Goal: Check status: Check status

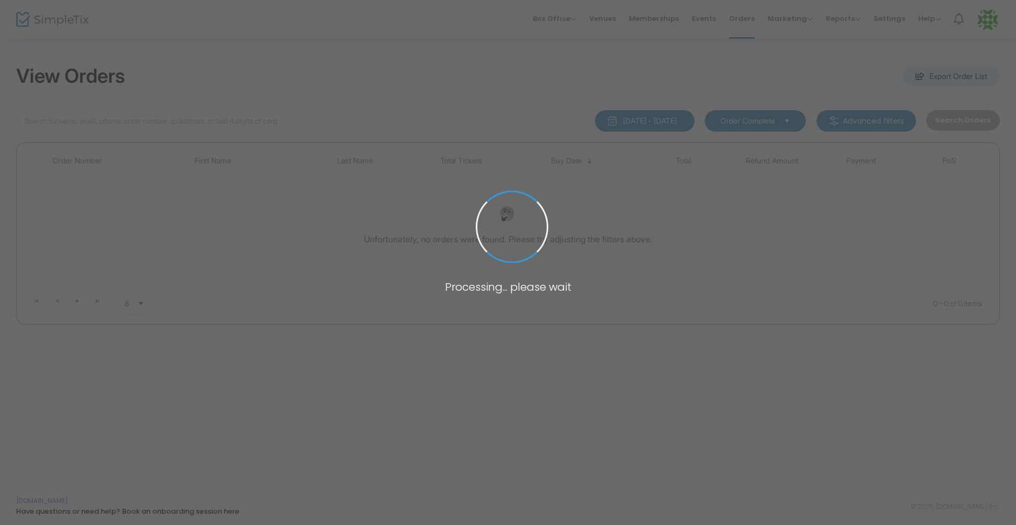
type input "beer"
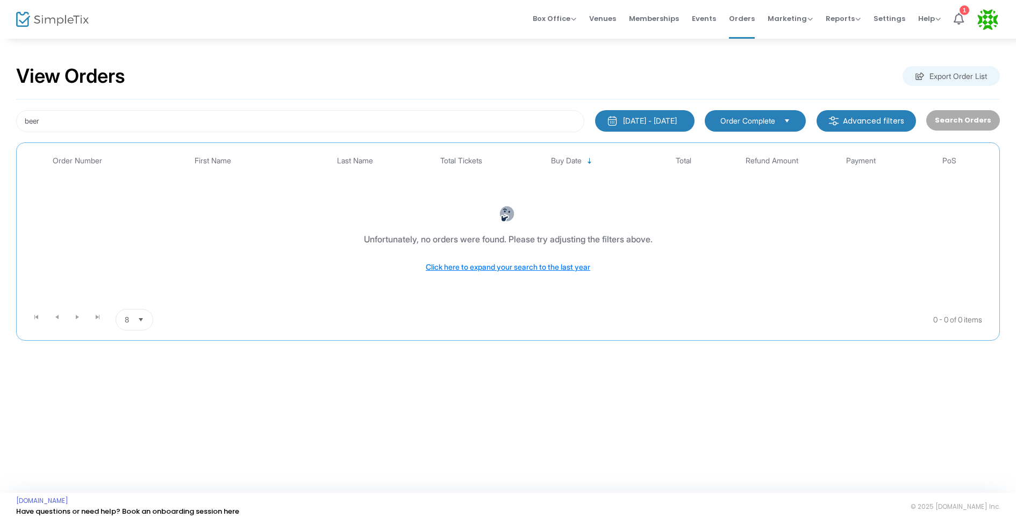
click at [651, 123] on div "[DATE] - [DATE]" at bounding box center [650, 121] width 54 height 11
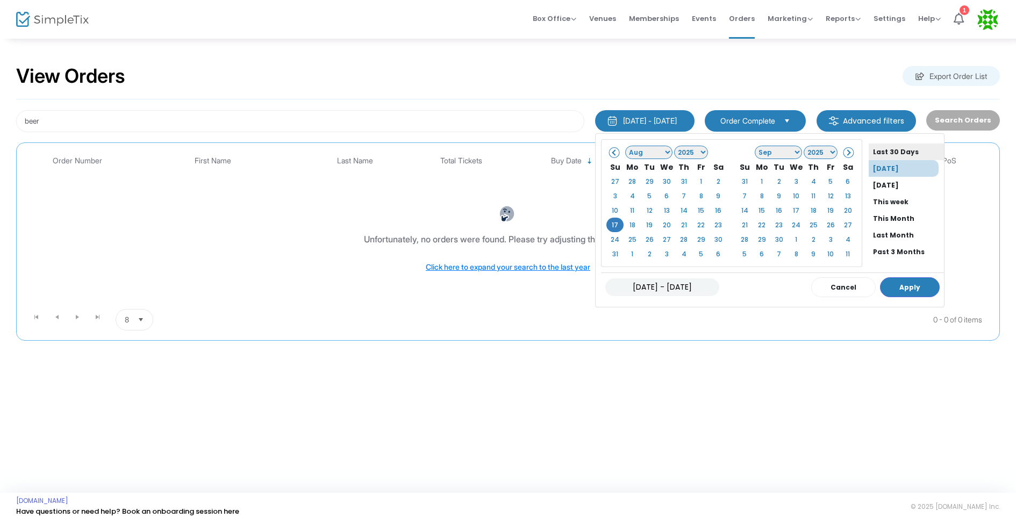
click at [894, 147] on li "Last 30 Days" at bounding box center [906, 152] width 75 height 17
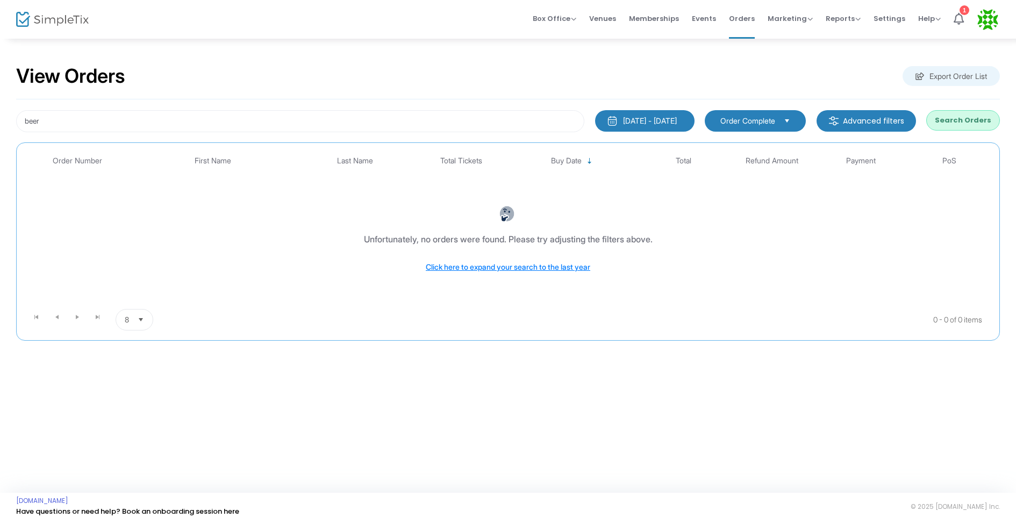
click at [951, 121] on button "Search Orders" at bounding box center [964, 120] width 74 height 20
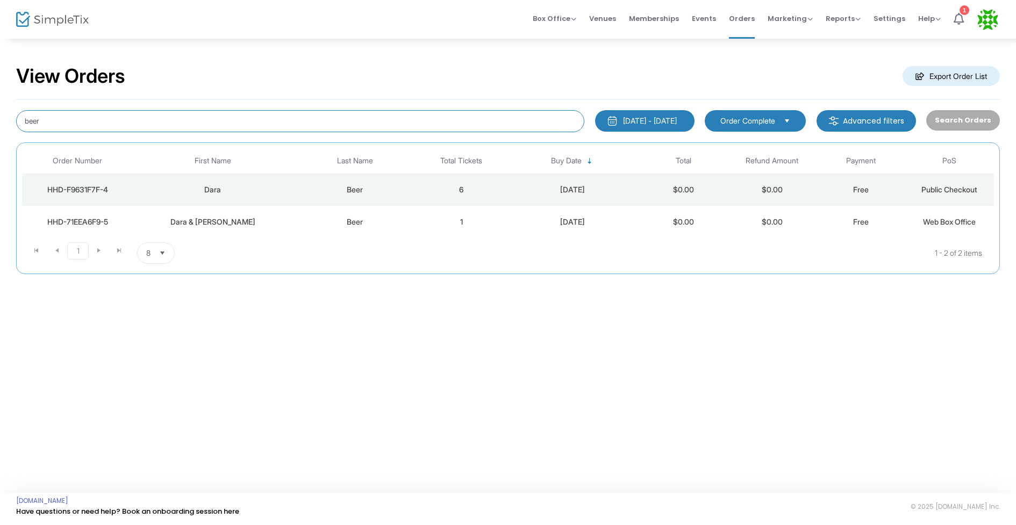
click at [437, 122] on input "beer" at bounding box center [300, 121] width 568 height 22
click at [654, 131] on div "[DATE] - [DATE] Last 30 Days [DATE] [DATE] This week This Month Last Month Past…" at bounding box center [645, 121] width 110 height 22
click at [653, 127] on button "[DATE] - [DATE]" at bounding box center [644, 121] width 99 height 22
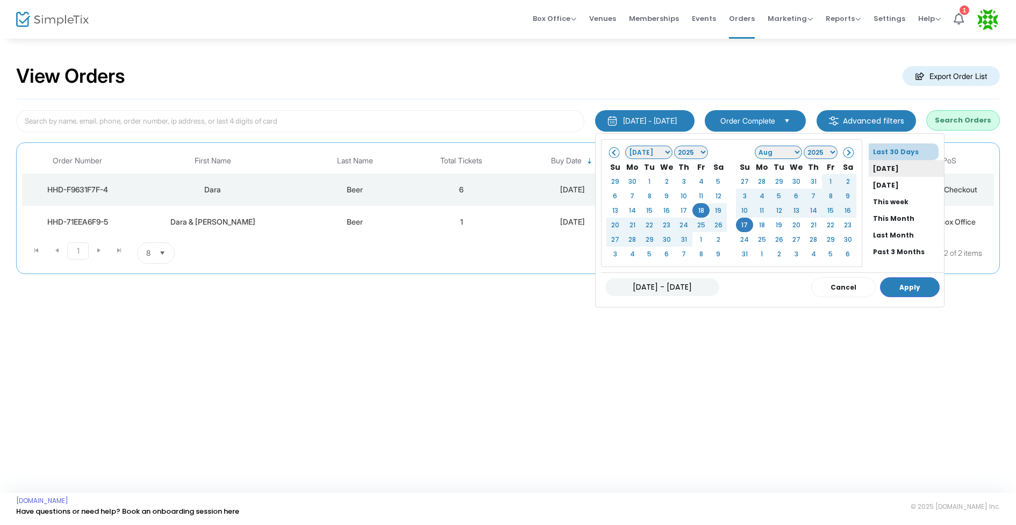
click at [869, 166] on li "[DATE]" at bounding box center [906, 168] width 75 height 17
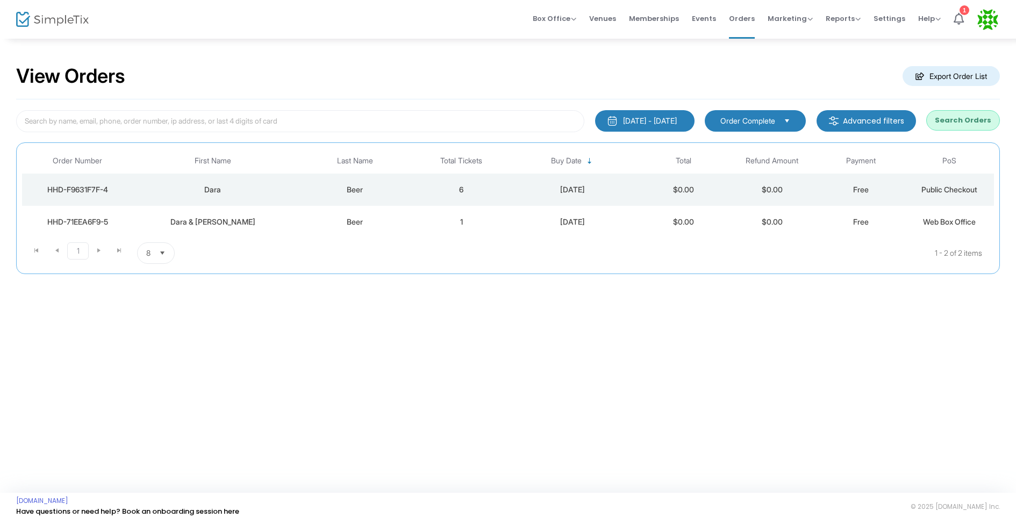
click at [949, 118] on button "Search Orders" at bounding box center [964, 120] width 74 height 20
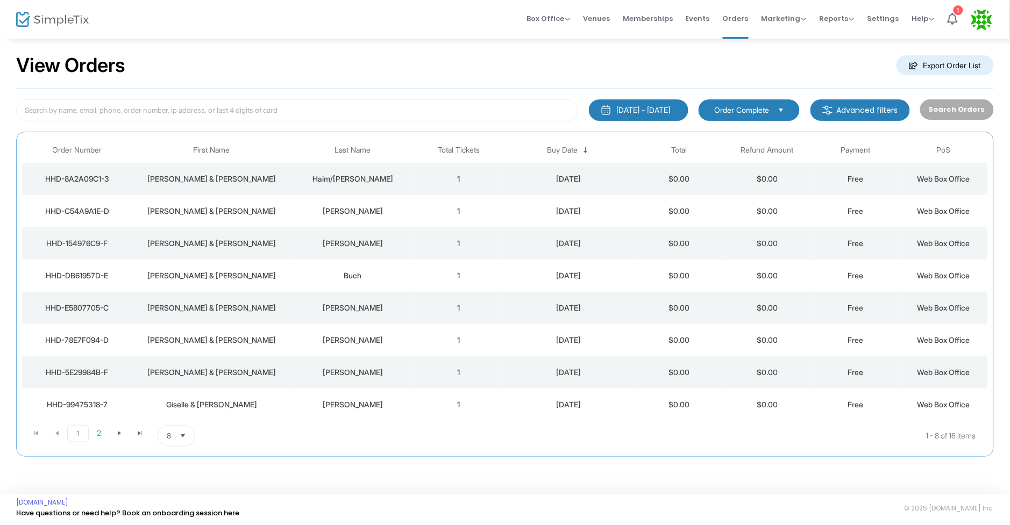
scroll to position [12, 0]
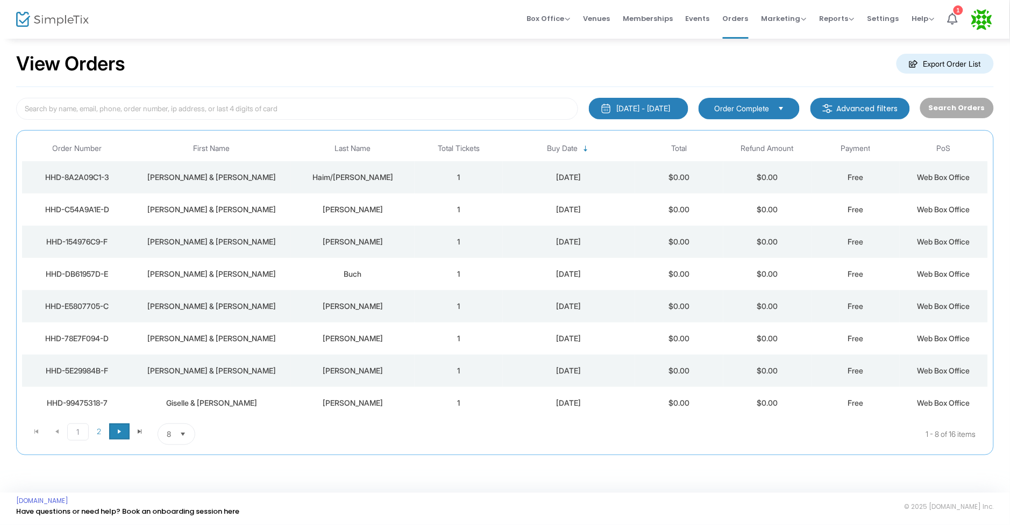
click at [122, 430] on span "Go to the next page" at bounding box center [119, 432] width 9 height 9
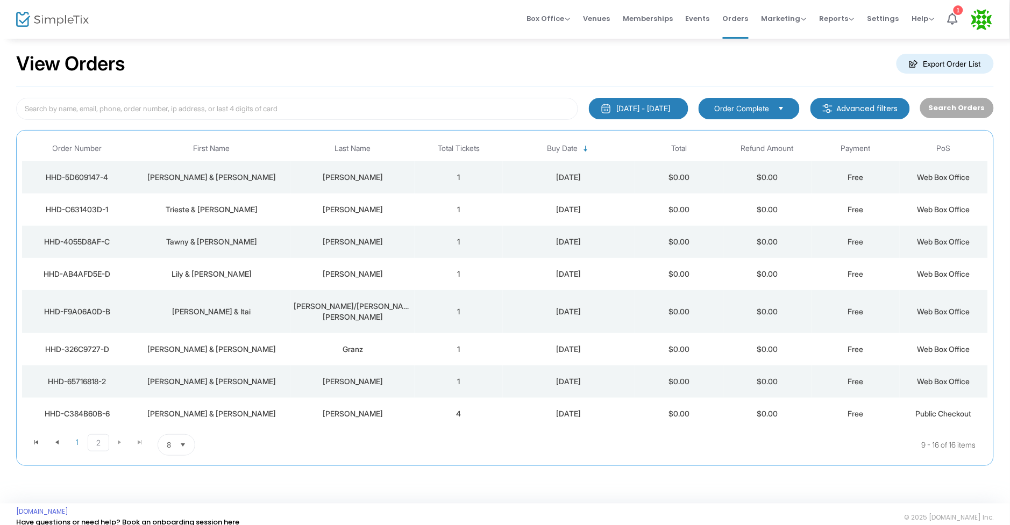
click at [118, 434] on kendo-pager-next-buttons at bounding box center [129, 445] width 41 height 22
click at [481, 403] on td "4" at bounding box center [459, 414] width 88 height 32
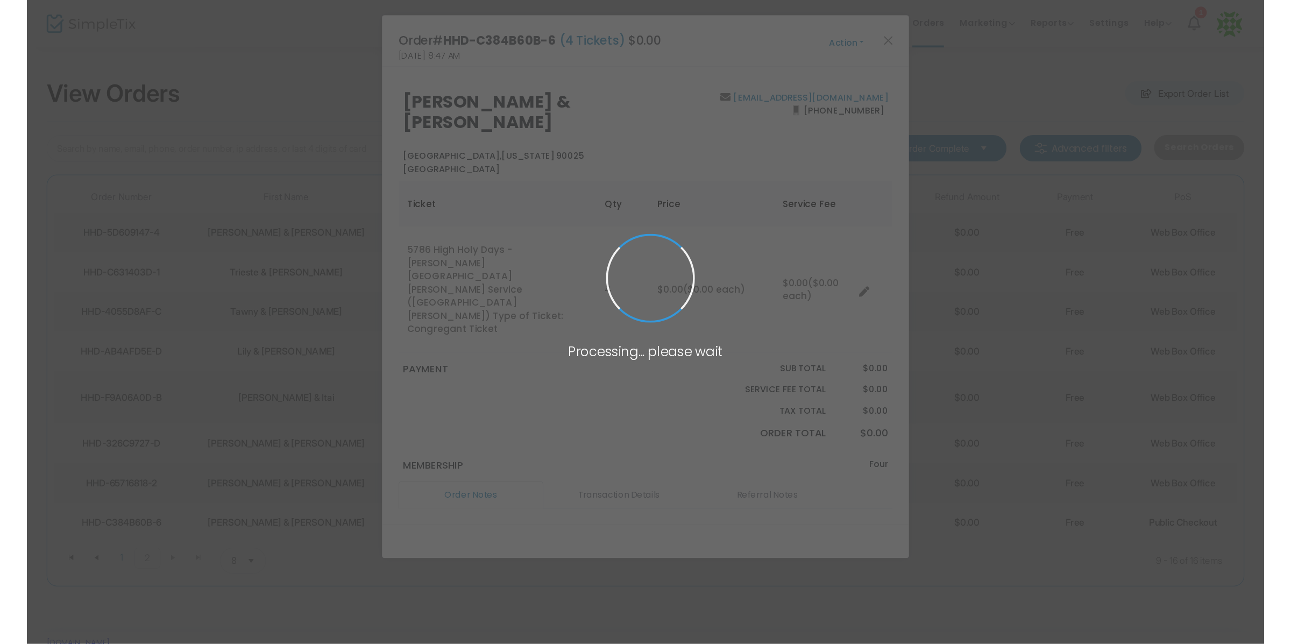
scroll to position [0, 0]
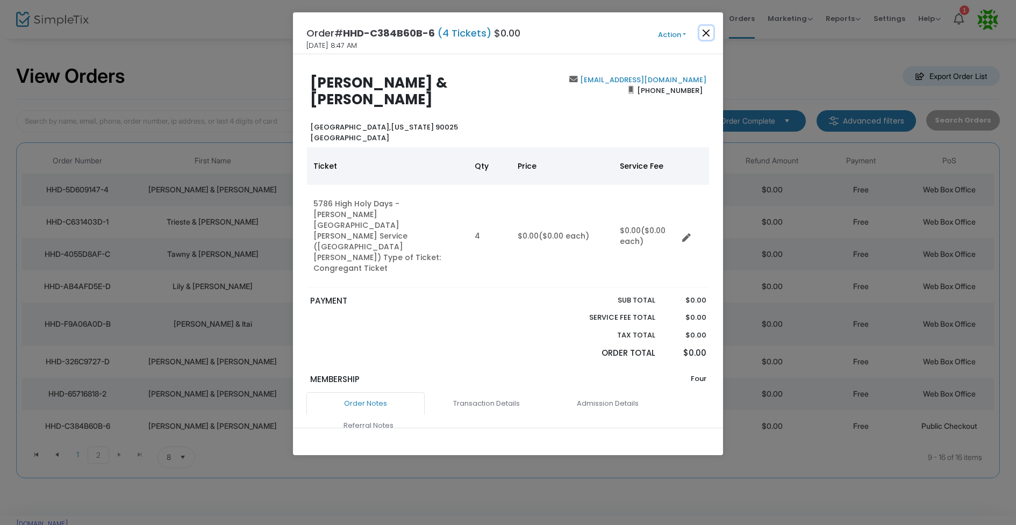
click at [704, 36] on button "Close" at bounding box center [707, 33] width 14 height 14
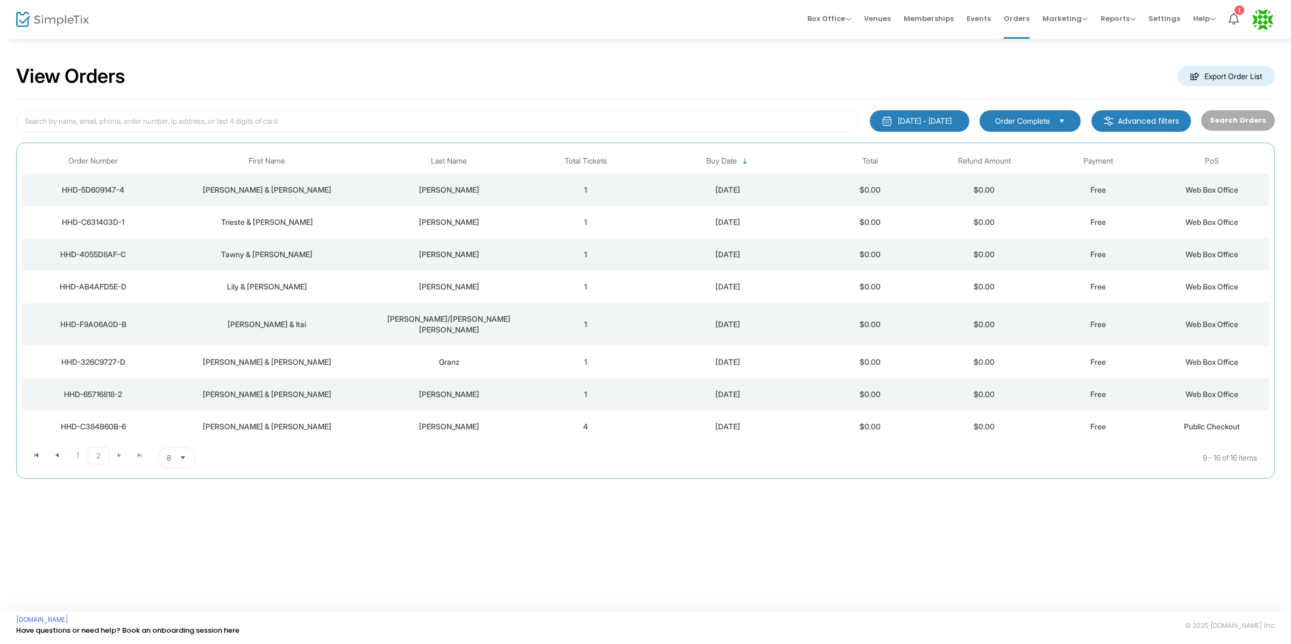
click at [971, 87] on div "View Orders Export Order List" at bounding box center [645, 77] width 1258 height 46
click at [982, 19] on span "Events" at bounding box center [978, 18] width 24 height 27
